Goal: Check status: Check status

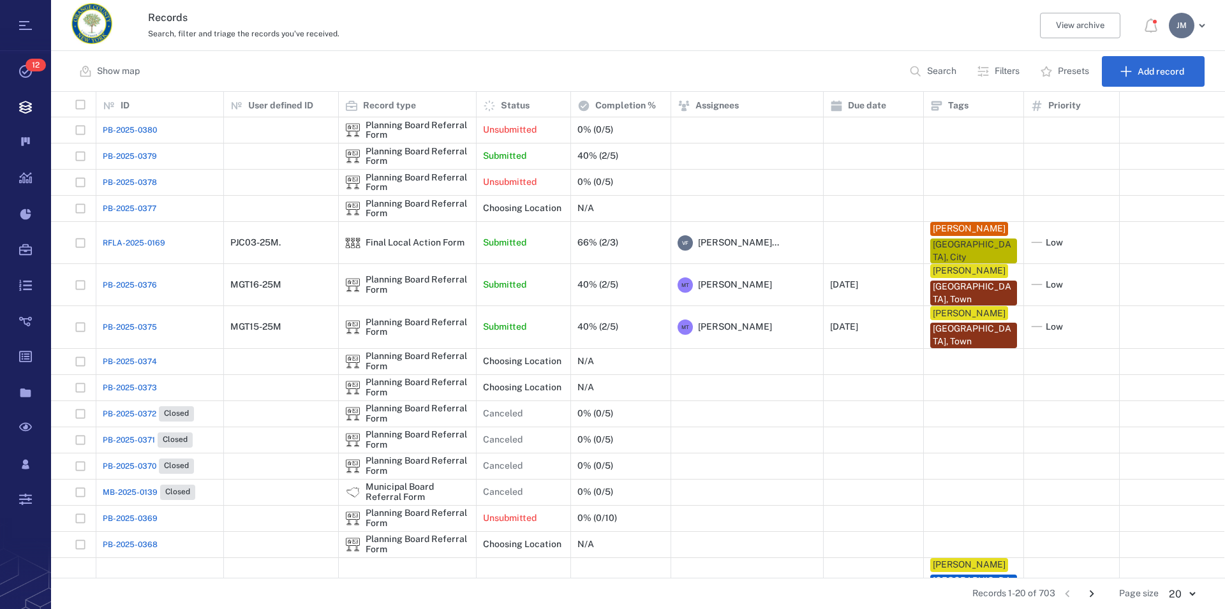
click at [1006, 67] on p "Filters" at bounding box center [1007, 71] width 25 height 13
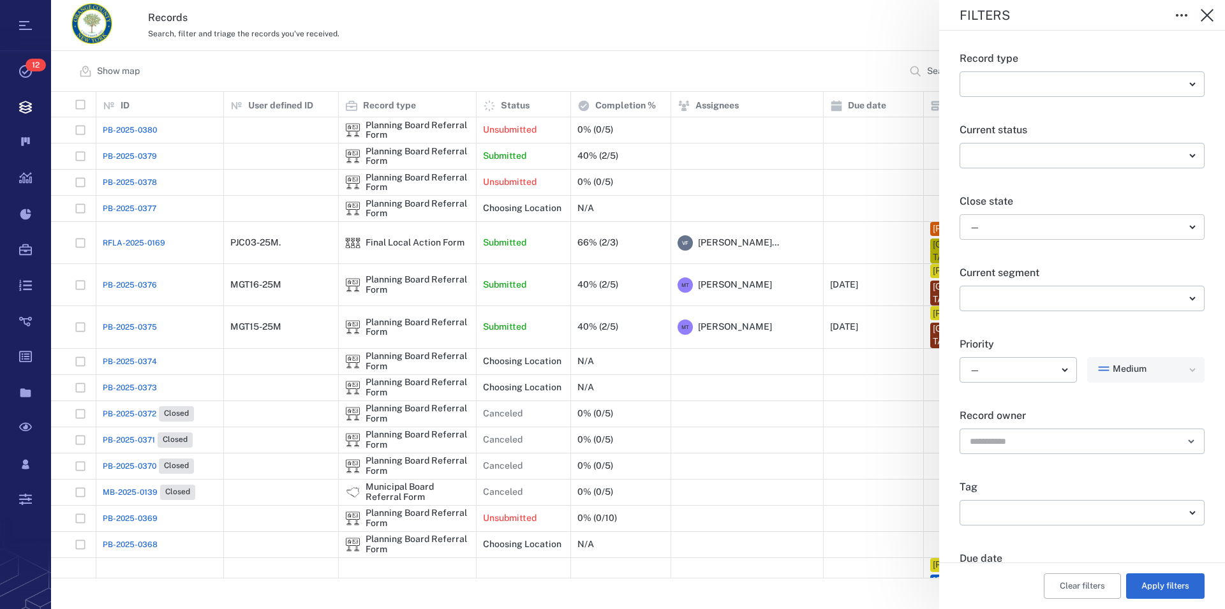
click at [997, 232] on body "Tasks 12 Records Boards Dashboard Reports Record types Guide steps Rules Form b…" at bounding box center [612, 304] width 1225 height 609
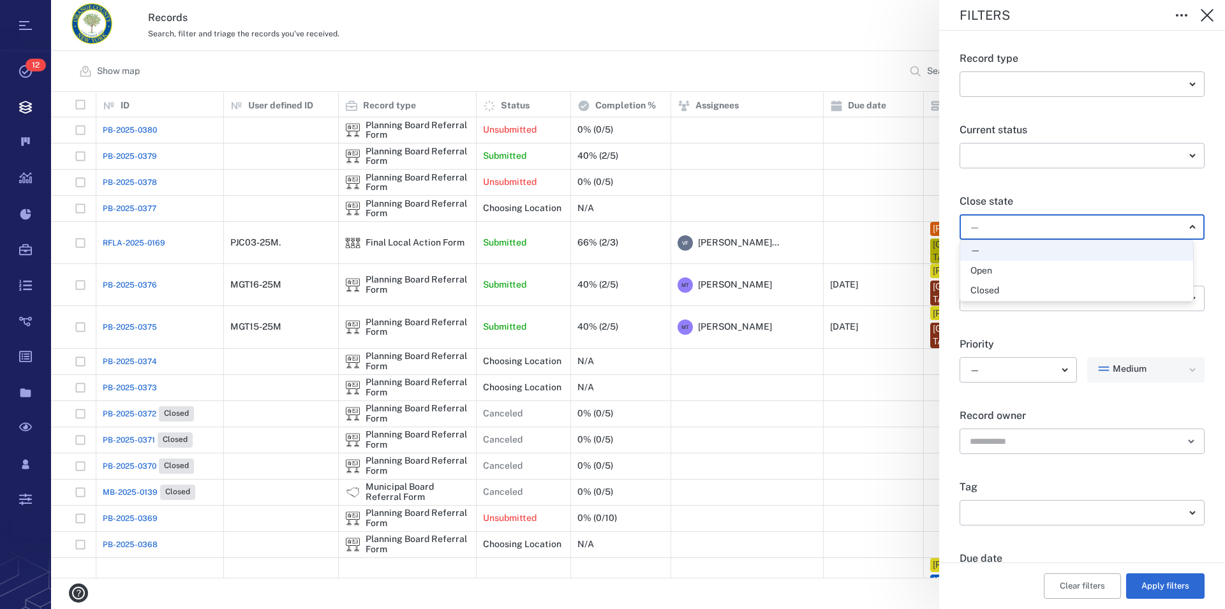
click at [979, 274] on div "Open" at bounding box center [982, 271] width 22 height 13
type input "*****"
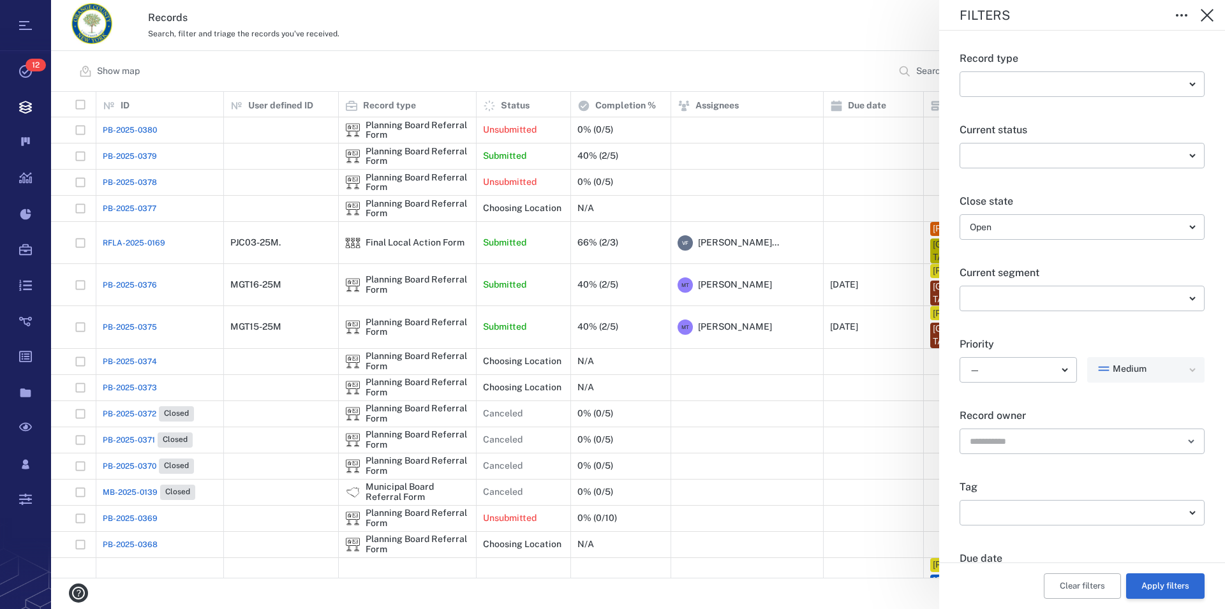
click at [1166, 583] on button "Apply filters" at bounding box center [1165, 587] width 78 height 26
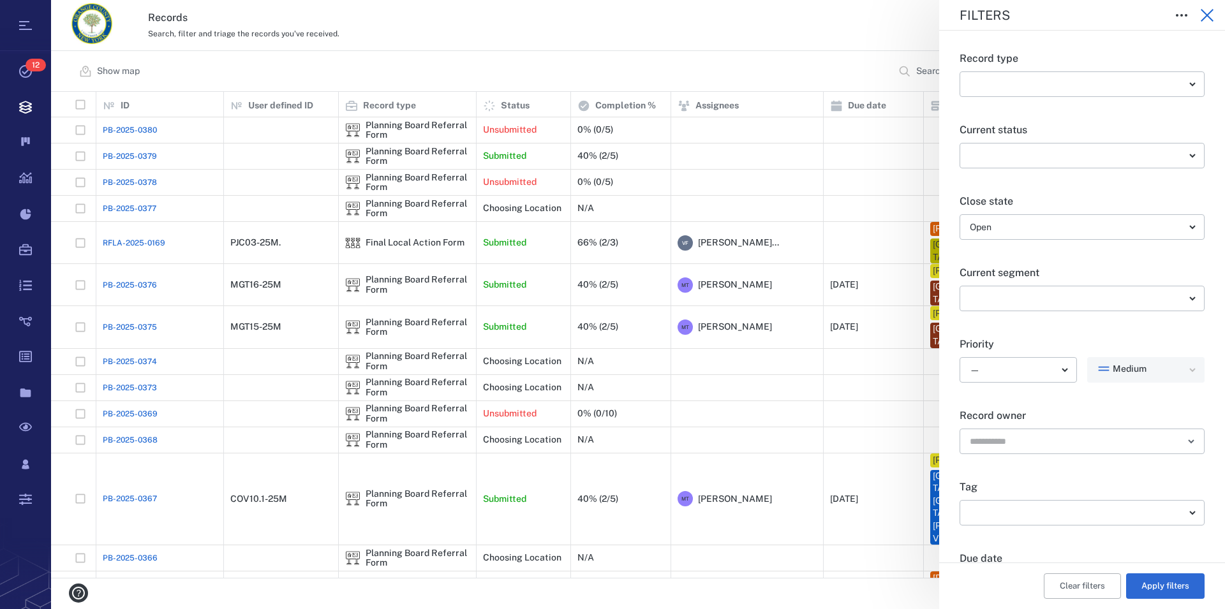
click at [1205, 11] on icon "button" at bounding box center [1207, 15] width 15 height 15
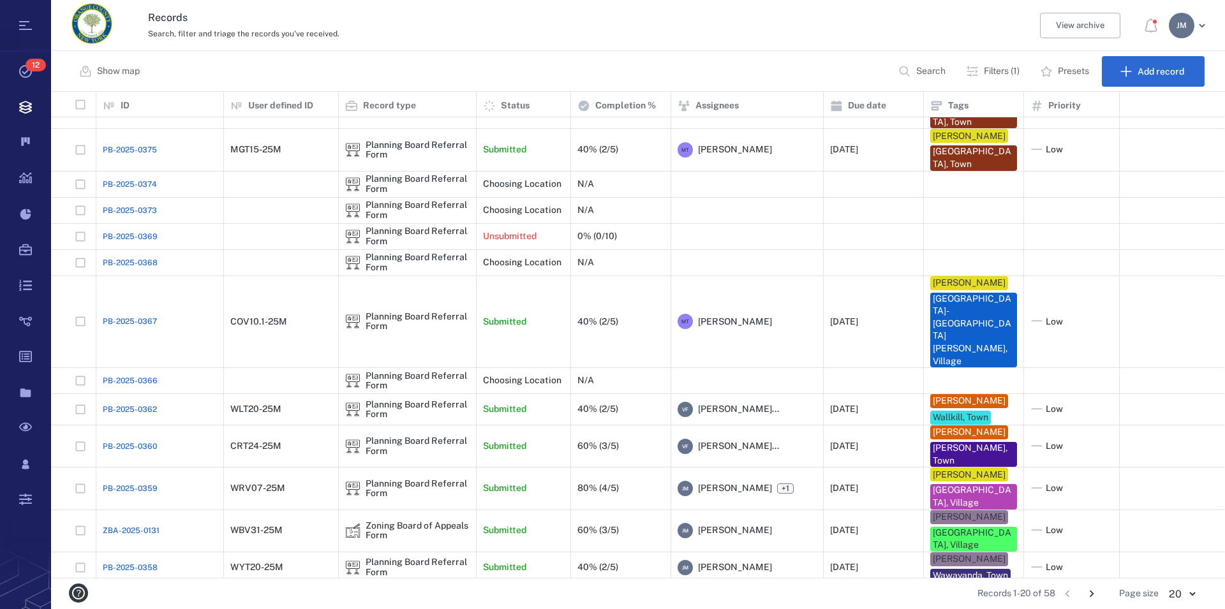
scroll to position [213, 0]
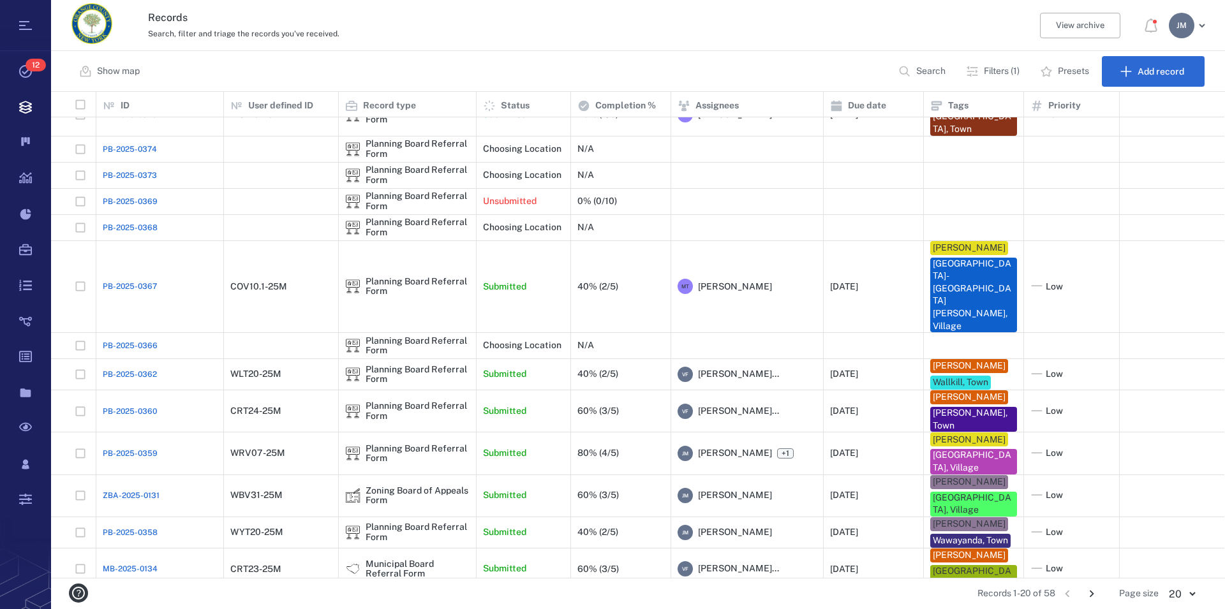
click at [1094, 593] on icon "Go to next page" at bounding box center [1092, 594] width 4 height 7
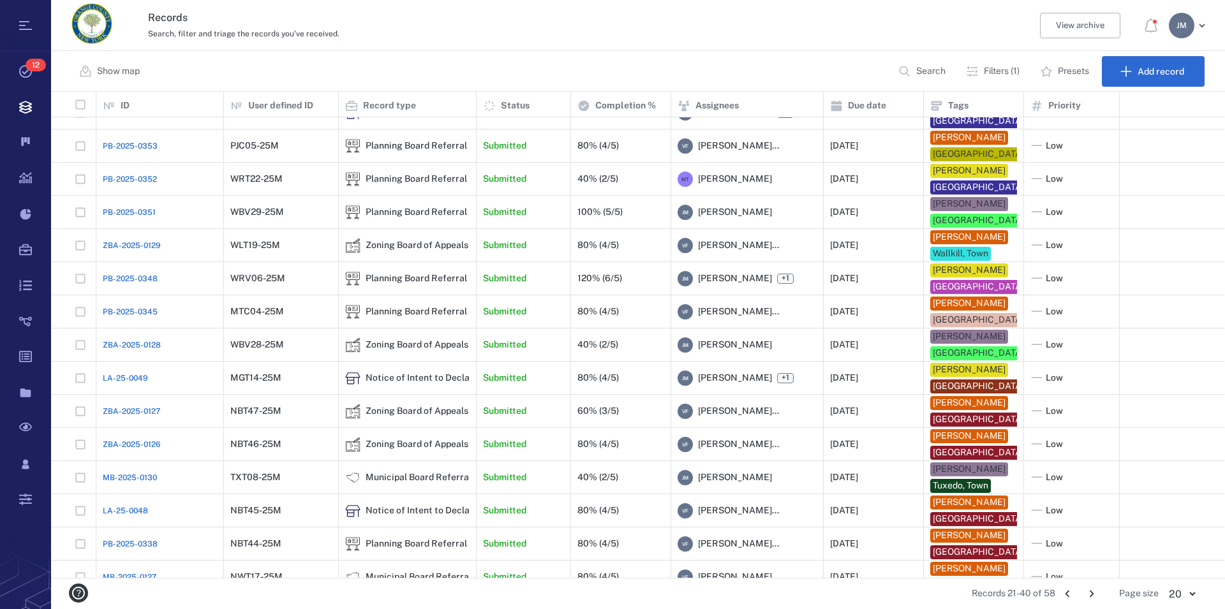
scroll to position [0, 0]
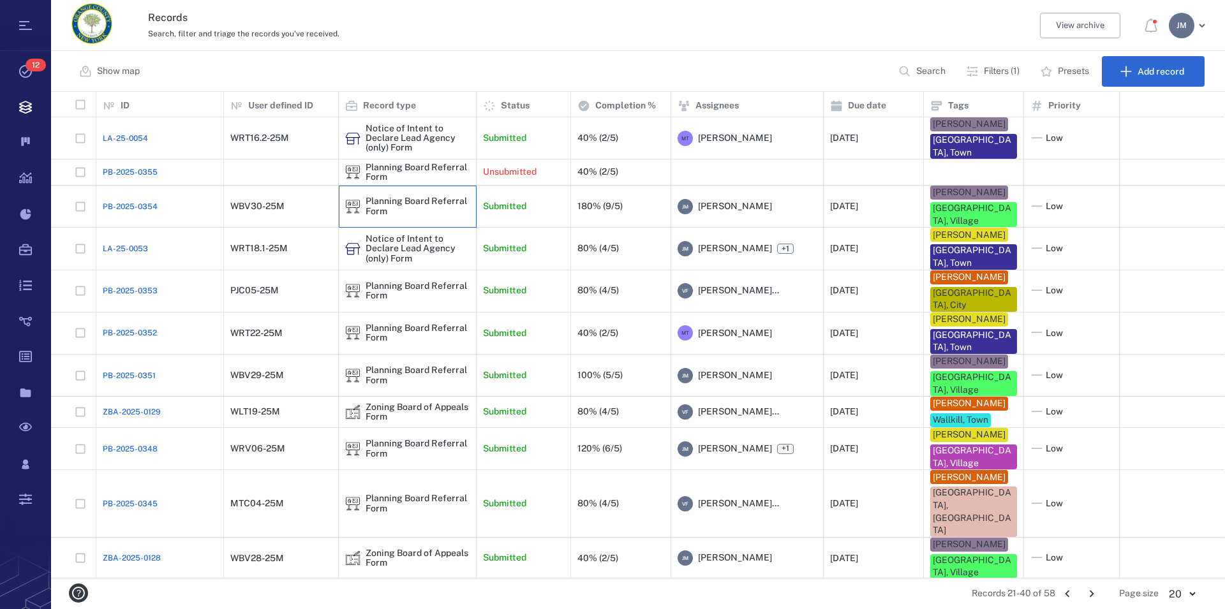
click at [405, 197] on div "Planning Board Referral Form" at bounding box center [418, 207] width 104 height 20
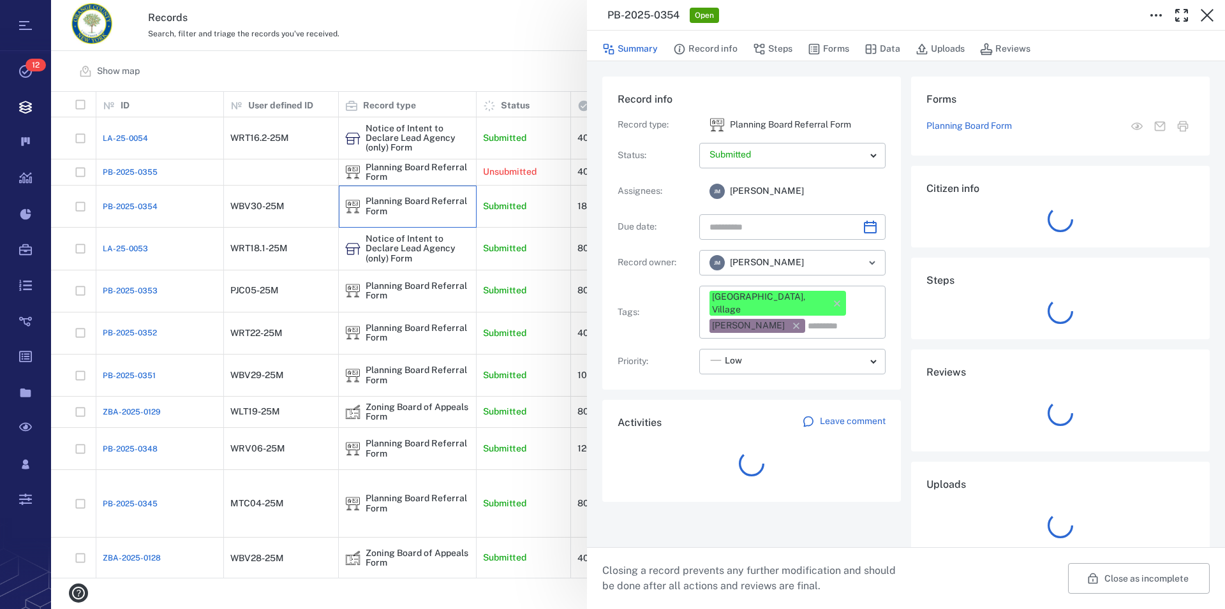
type input "**********"
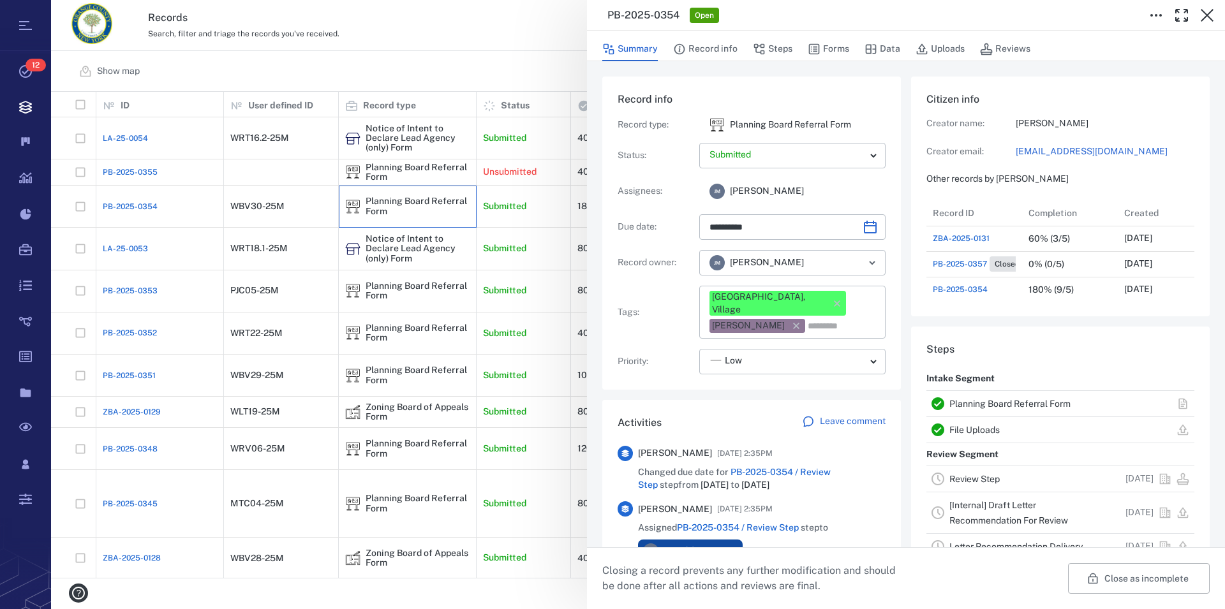
scroll to position [11, 12]
click at [994, 405] on link "Planning Board Referral Form" at bounding box center [1010, 404] width 121 height 10
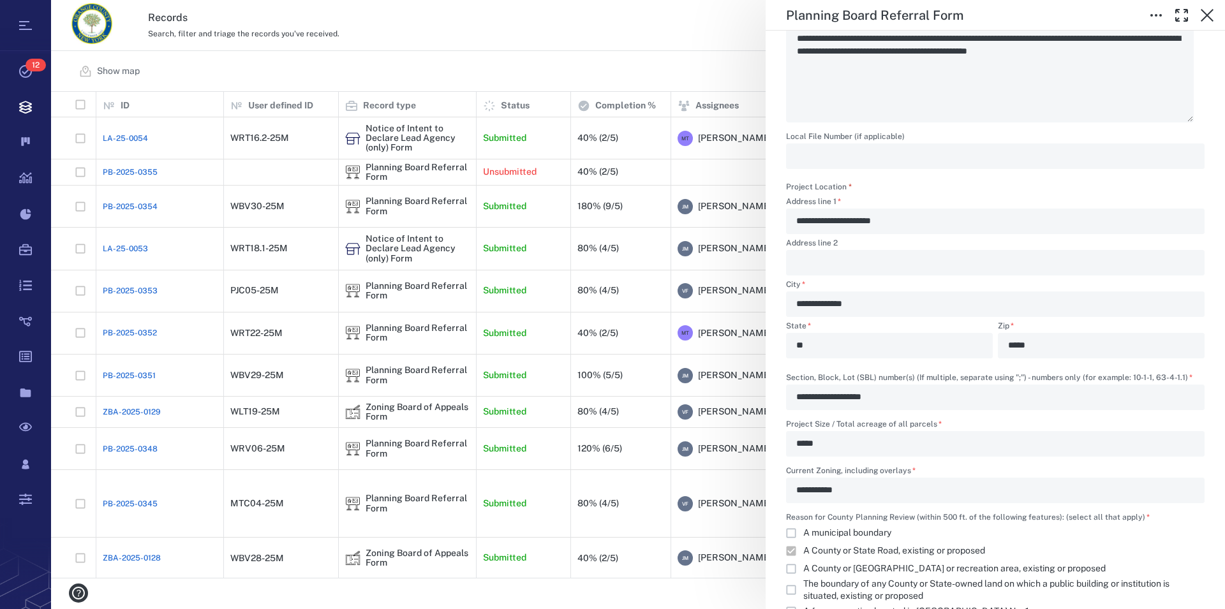
scroll to position [582, 0]
